Goal: Task Accomplishment & Management: Use online tool/utility

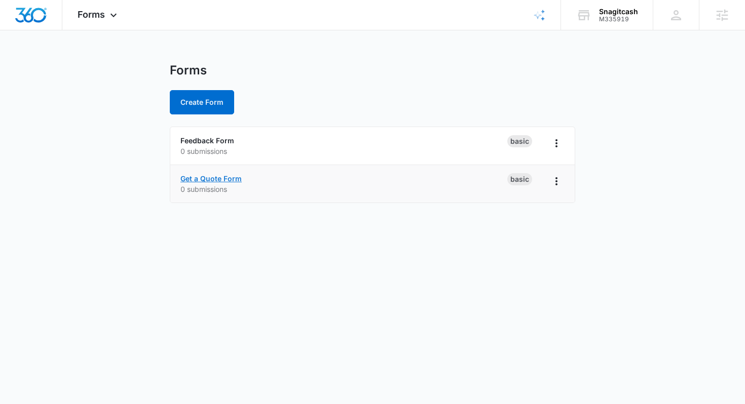
click at [227, 177] on link "Get a Quote Form" at bounding box center [210, 178] width 61 height 9
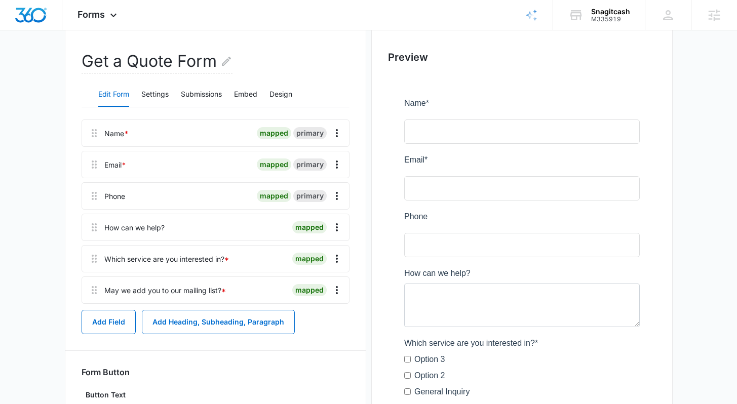
scroll to position [71, 0]
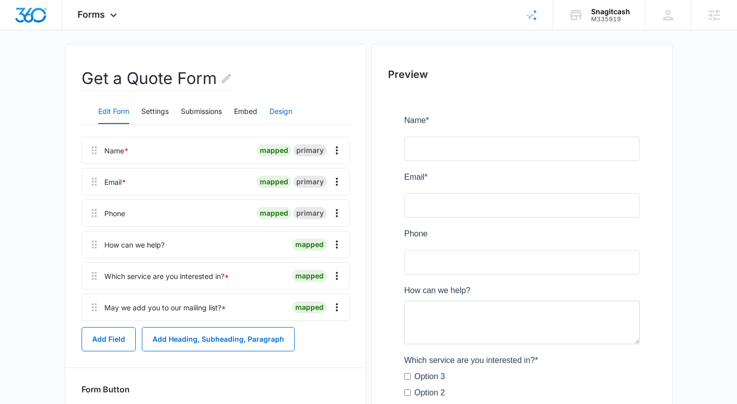
click at [282, 113] on button "Design" at bounding box center [280, 112] width 23 height 24
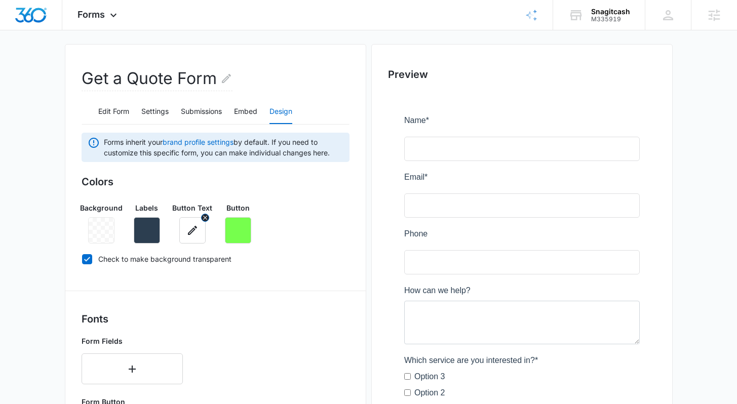
click at [197, 239] on button "button" at bounding box center [192, 230] width 26 height 26
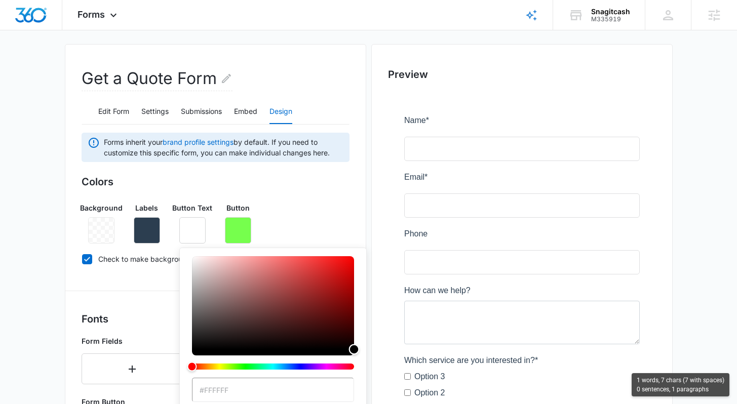
type input "#000000"
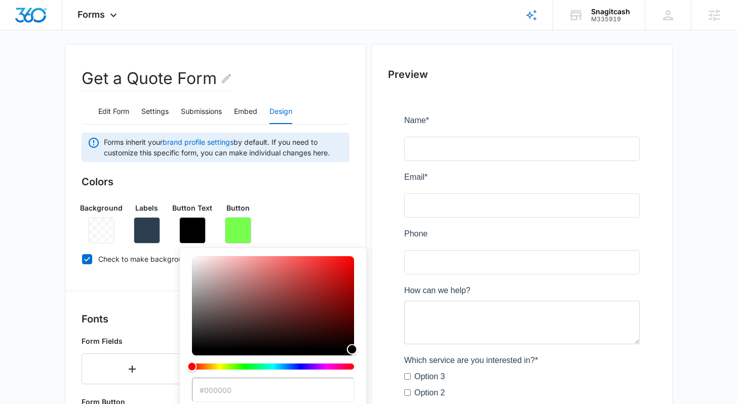
drag, startPoint x: 198, startPoint y: 262, endPoint x: 352, endPoint y: 356, distance: 180.5
click at [352, 356] on div "color-picker" at bounding box center [273, 317] width 162 height 122
drag, startPoint x: 350, startPoint y: 347, endPoint x: 353, endPoint y: 363, distance: 15.5
click at [354, 363] on div "color-picker" at bounding box center [273, 317] width 162 height 122
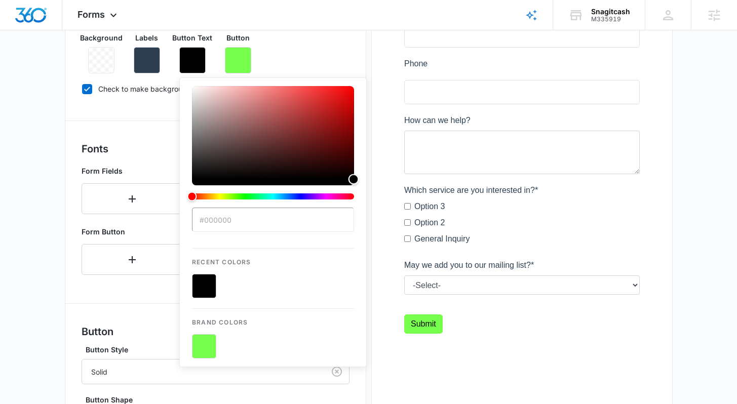
scroll to position [257, 0]
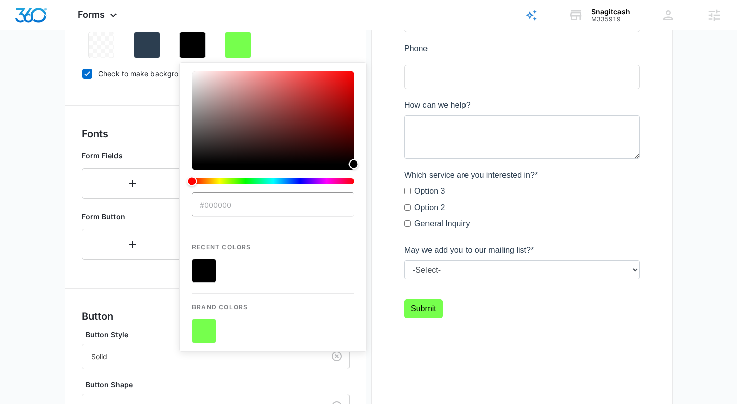
click at [158, 281] on div "Forms inherit your brand profile settings by default. If you need to customize …" at bounding box center [216, 237] width 268 height 581
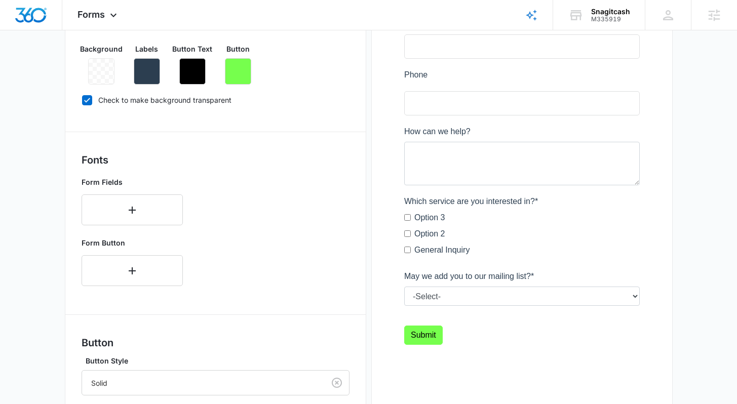
scroll to position [172, 0]
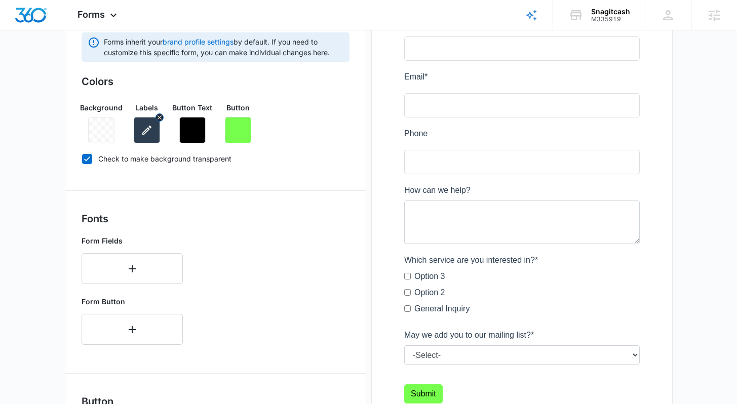
click at [147, 132] on icon "button" at bounding box center [147, 130] width 12 height 12
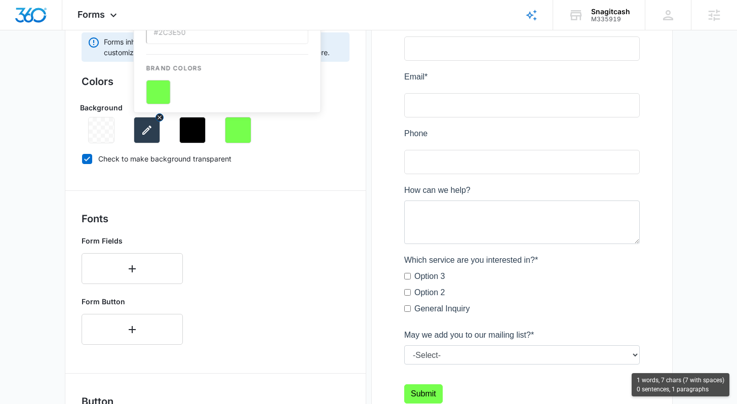
scroll to position [0, 0]
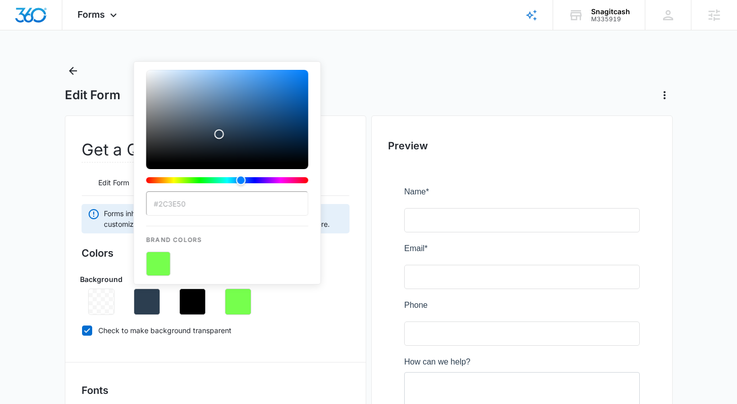
click at [162, 263] on button "color-picker-container" at bounding box center [158, 264] width 24 height 24
type input "#76FF4D"
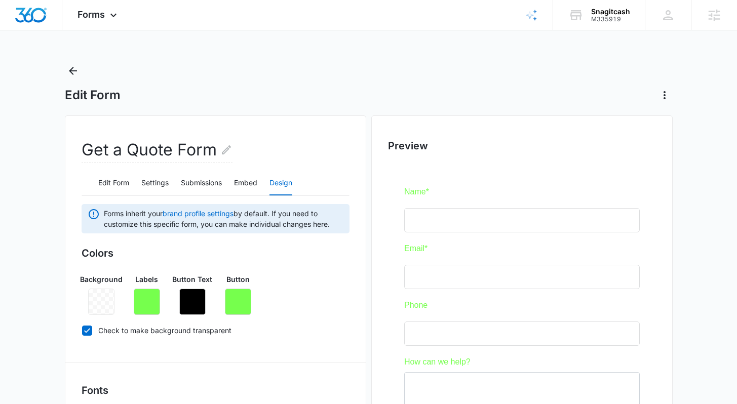
click at [328, 298] on div "Background Labels Button Text Button" at bounding box center [216, 290] width 268 height 49
click at [147, 307] on icon "button" at bounding box center [147, 302] width 12 height 12
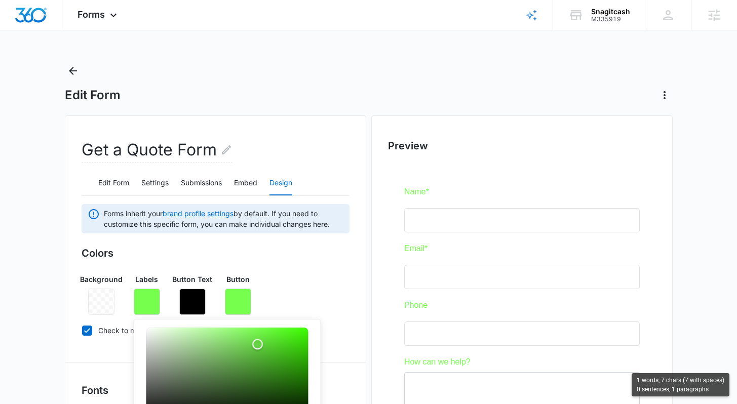
scroll to position [17, 0]
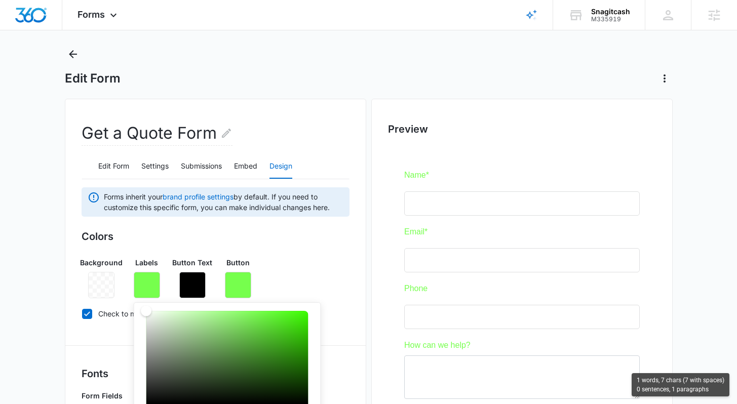
type input "#ffffff"
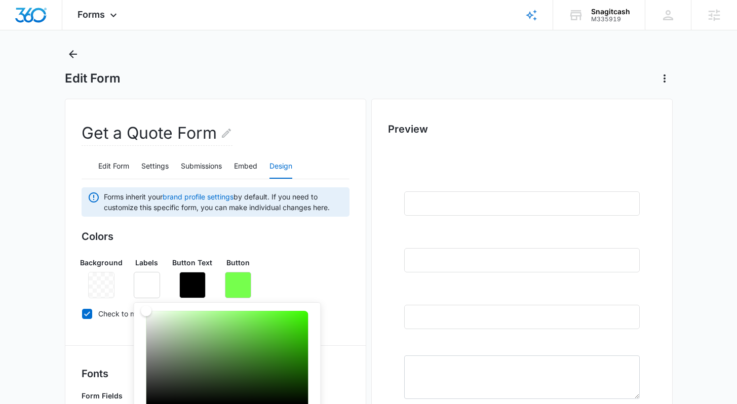
drag, startPoint x: 258, startPoint y: 328, endPoint x: 136, endPoint y: 300, distance: 124.7
click at [335, 278] on div "Background Labels #ffffff Recent Colors Brand Colors Button Text Button" at bounding box center [216, 273] width 268 height 49
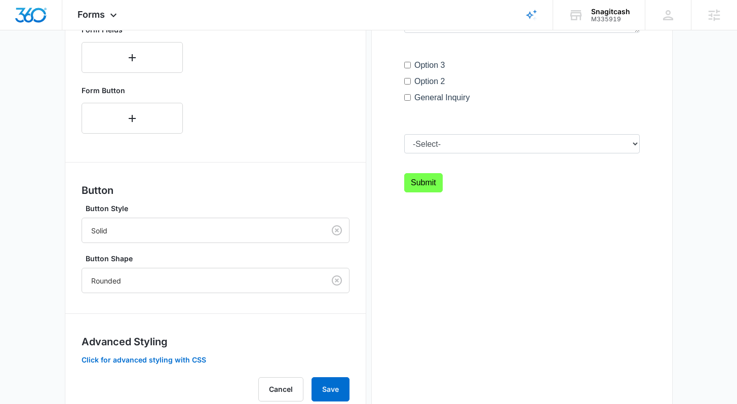
scroll to position [417, 0]
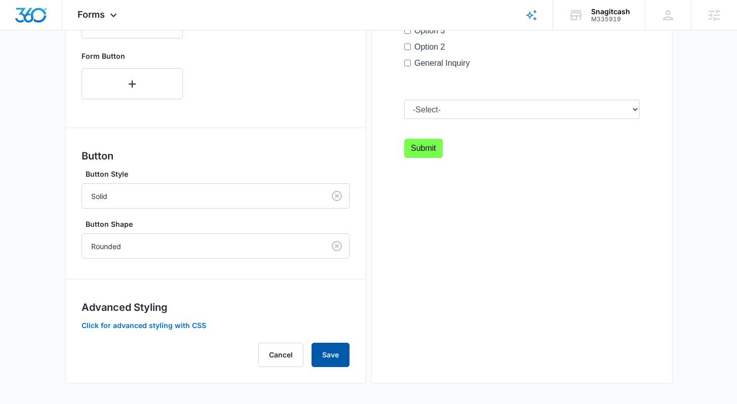
click at [337, 361] on button "Save" at bounding box center [331, 355] width 38 height 24
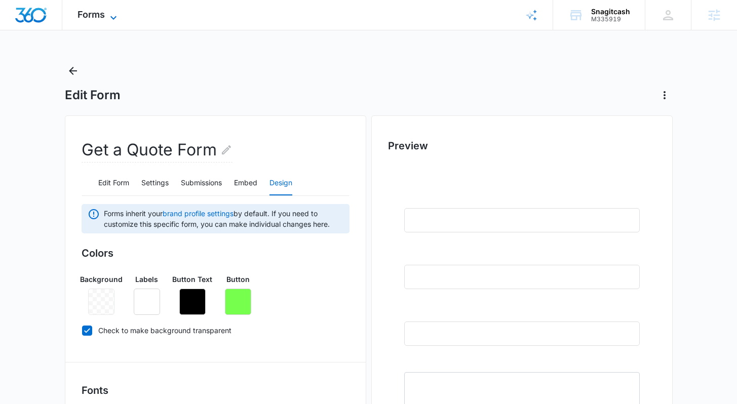
click at [110, 20] on icon at bounding box center [113, 18] width 12 height 12
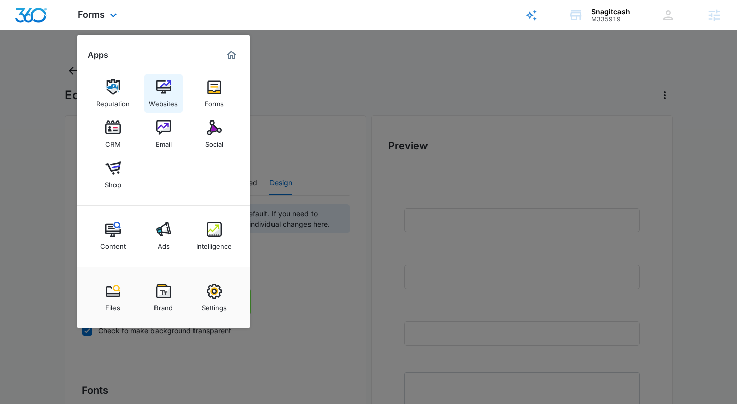
click at [164, 96] on div "Websites" at bounding box center [163, 101] width 29 height 13
